Goal: Information Seeking & Learning: Check status

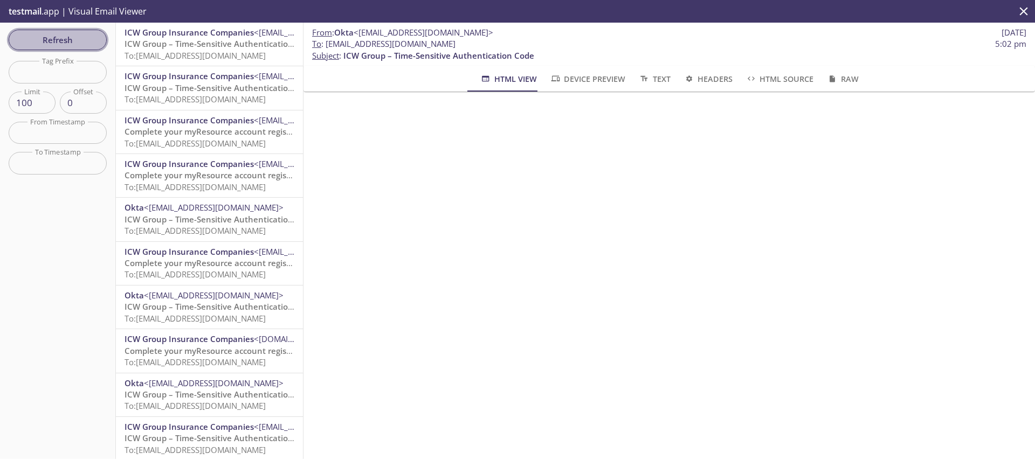
click at [100, 35] on button "Refresh" at bounding box center [58, 40] width 98 height 20
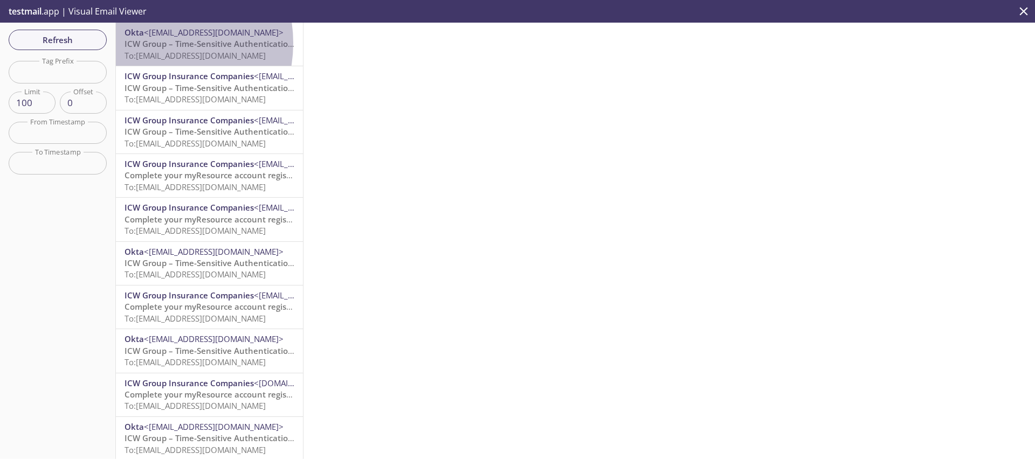
click at [151, 43] on span "ICW Group – Time-Sensitive Authentication Code" at bounding box center [220, 43] width 191 height 11
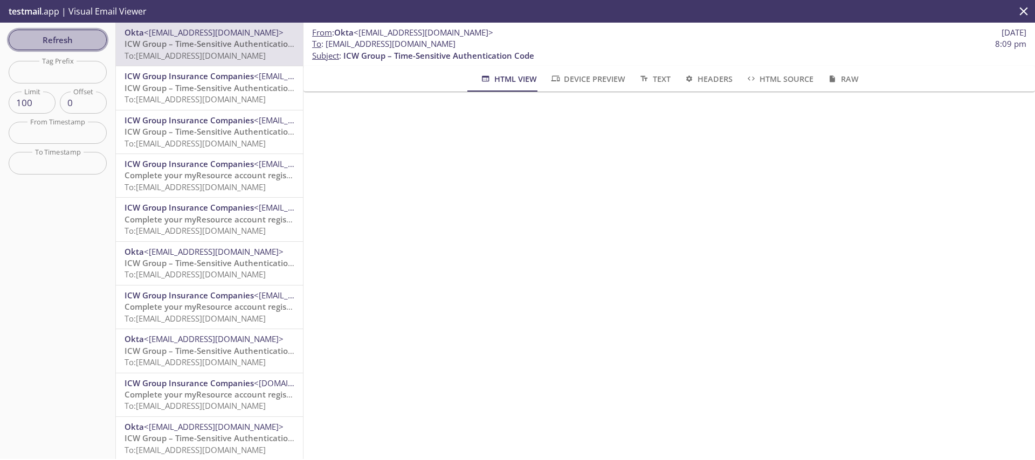
click at [63, 39] on span "Refresh" at bounding box center [57, 40] width 81 height 14
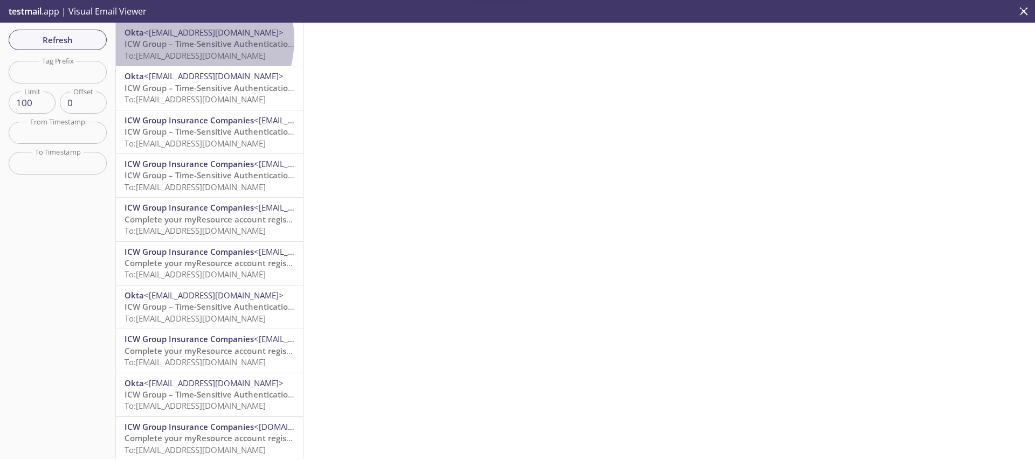
click at [184, 39] on span "ICW Group – Time-Sensitive Authentication Code" at bounding box center [220, 43] width 191 height 11
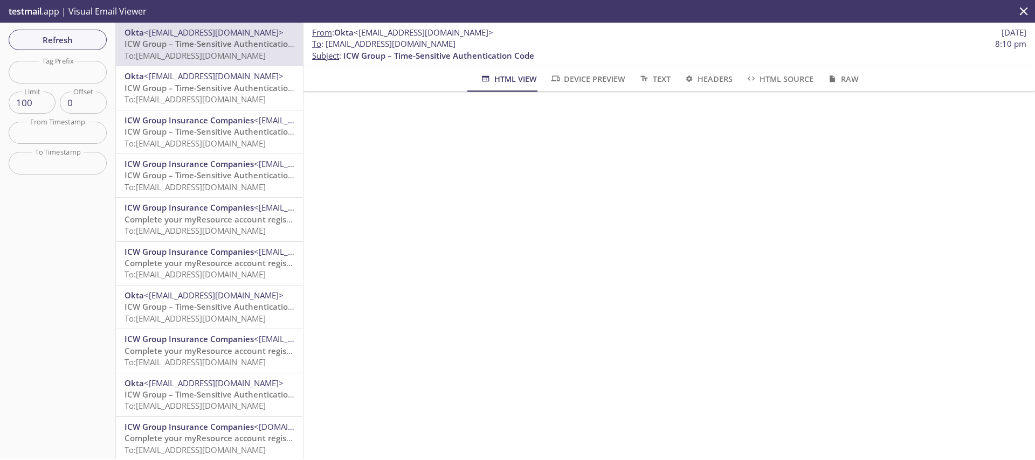
click at [87, 50] on div "Refresh Filters Tag Prefix Tag Prefix Limit 100 Limit Offset 0 Offset From Time…" at bounding box center [58, 241] width 116 height 437
click at [87, 46] on span "Refresh" at bounding box center [57, 40] width 81 height 14
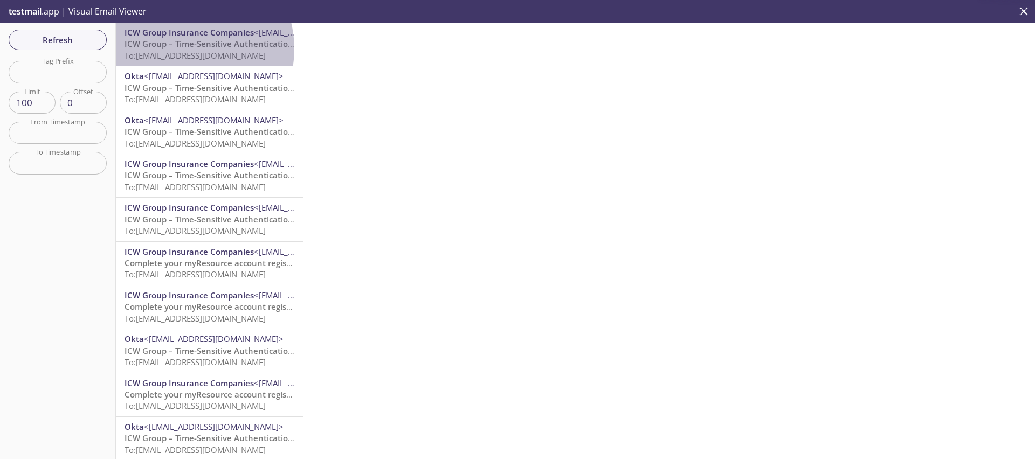
click at [181, 49] on p "ICW Group – Time-Sensitive Authentication Code To: [EMAIL_ADDRESS][DOMAIN_NAME]" at bounding box center [210, 49] width 170 height 23
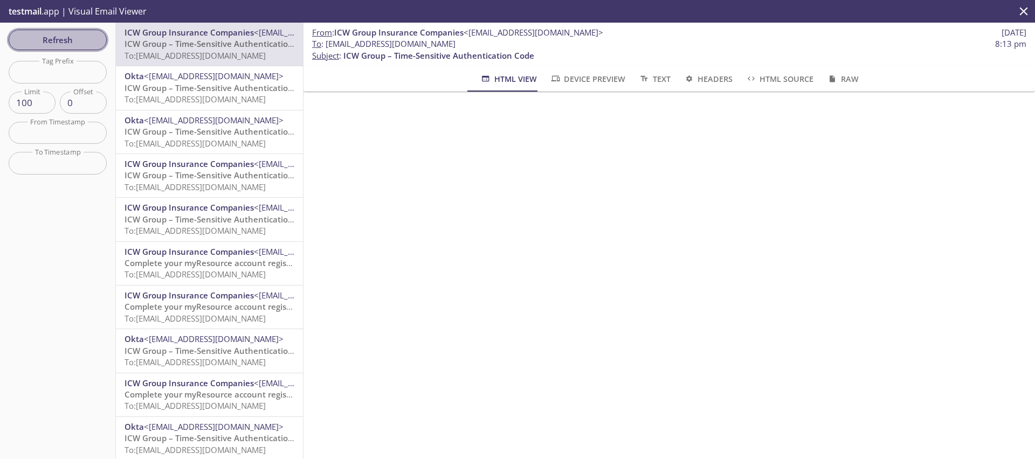
click at [61, 42] on span "Refresh" at bounding box center [57, 40] width 81 height 14
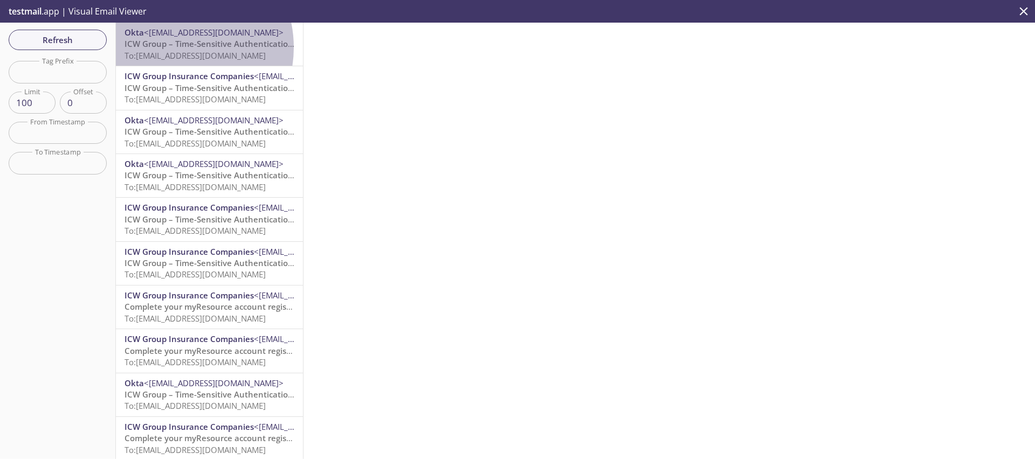
click at [171, 47] on span "ICW Group – Time-Sensitive Authentication Code" at bounding box center [220, 43] width 191 height 11
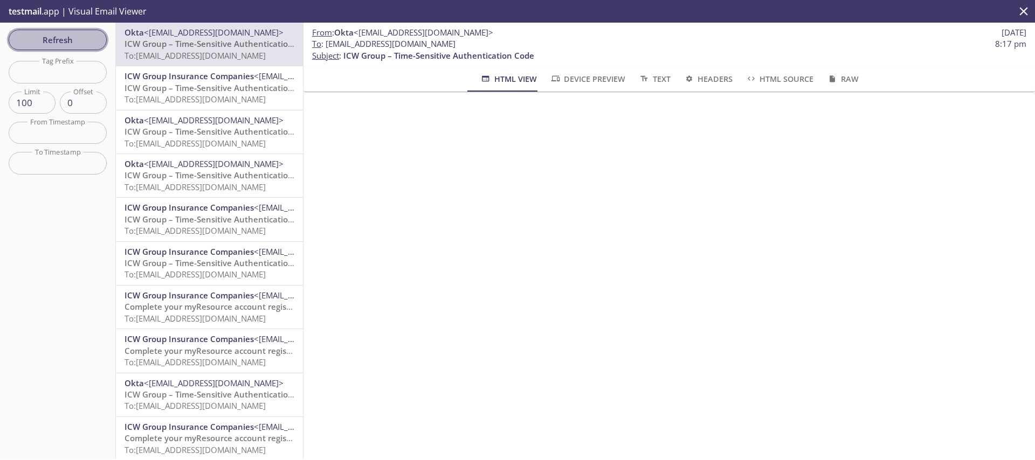
click at [88, 43] on span "Refresh" at bounding box center [57, 40] width 81 height 14
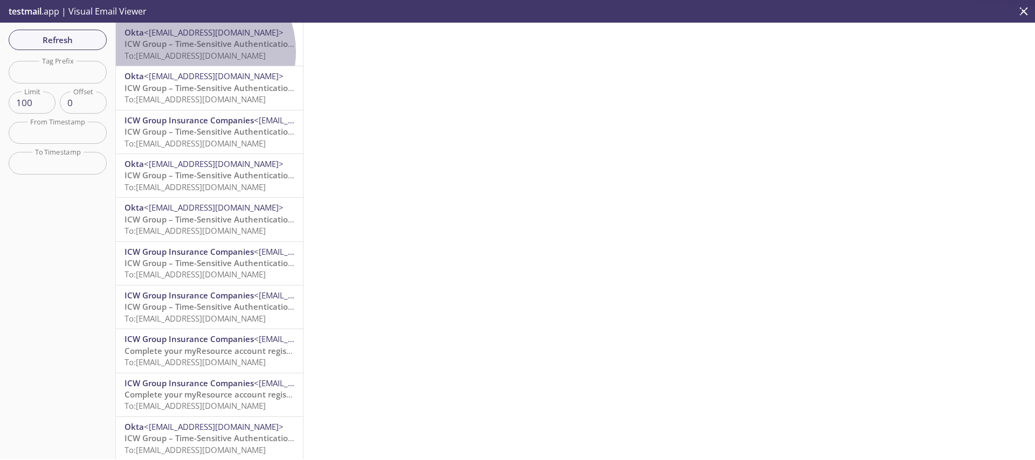
click at [198, 52] on span "To: [EMAIL_ADDRESS][DOMAIN_NAME]" at bounding box center [195, 55] width 141 height 11
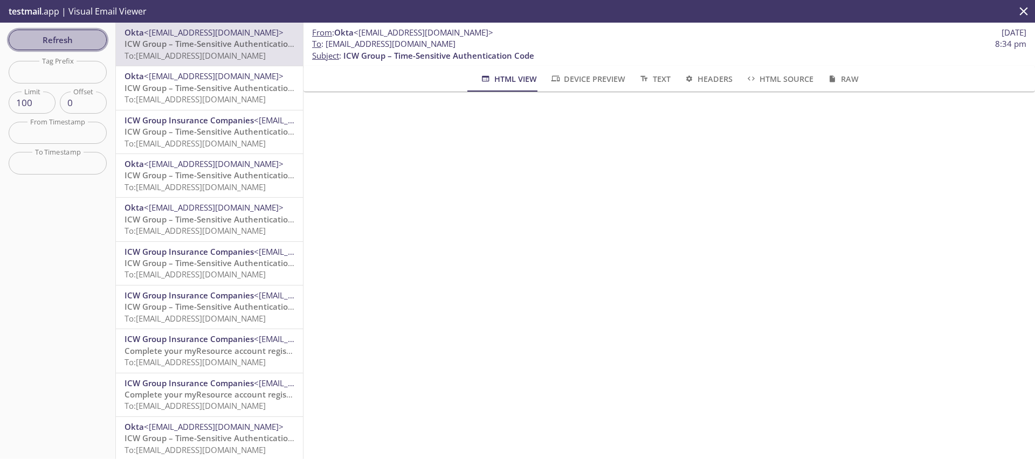
click at [54, 39] on span "Refresh" at bounding box center [57, 40] width 81 height 14
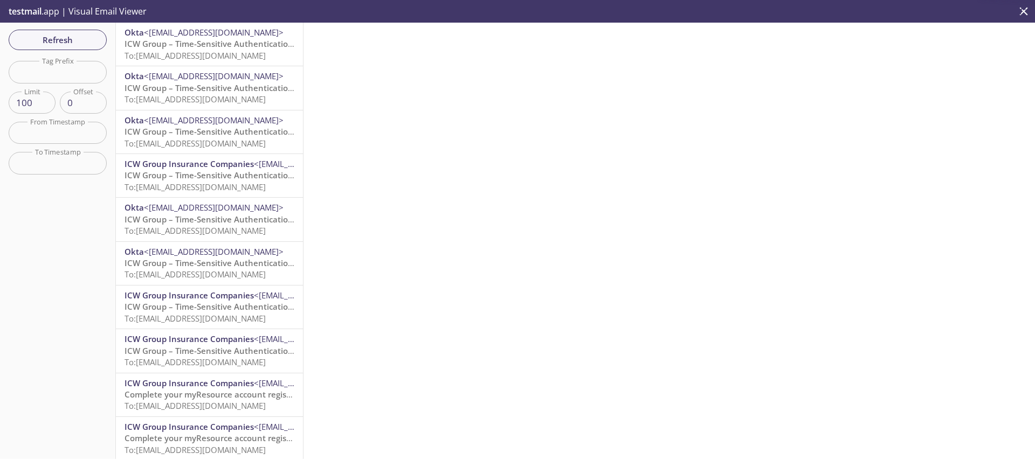
click at [175, 49] on p "ICW Group – Time-Sensitive Authentication Code To: [EMAIL_ADDRESS][DOMAIN_NAME]" at bounding box center [210, 49] width 170 height 23
